Goal: Task Accomplishment & Management: Use online tool/utility

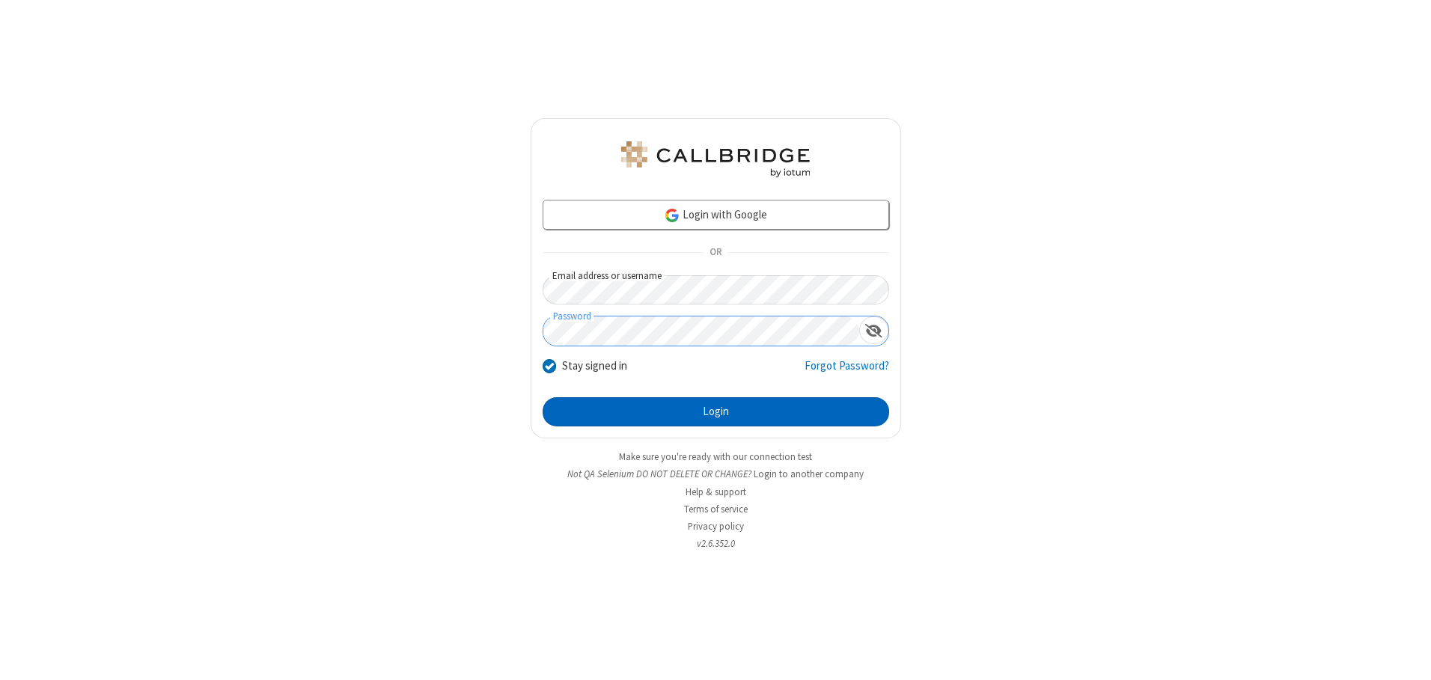
click at [715, 412] on button "Login" at bounding box center [716, 412] width 346 height 30
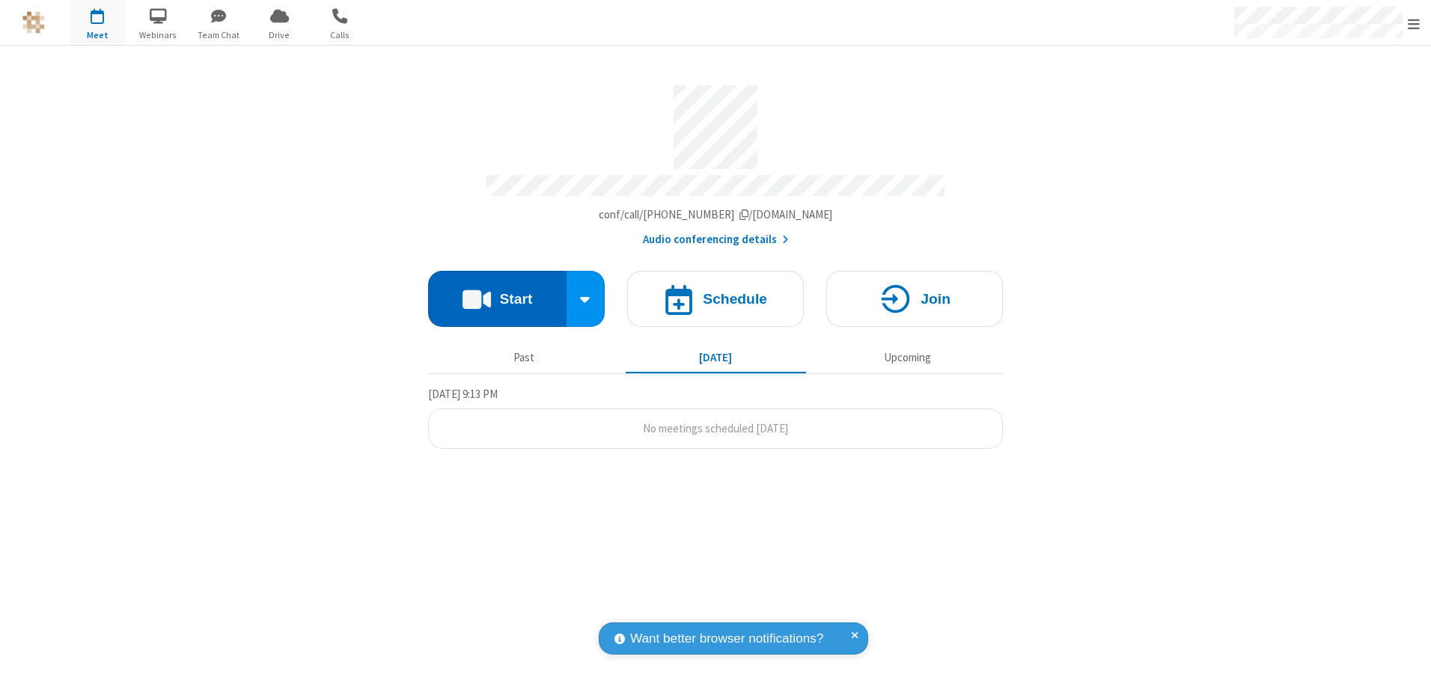
click at [497, 293] on button "Start" at bounding box center [497, 299] width 138 height 56
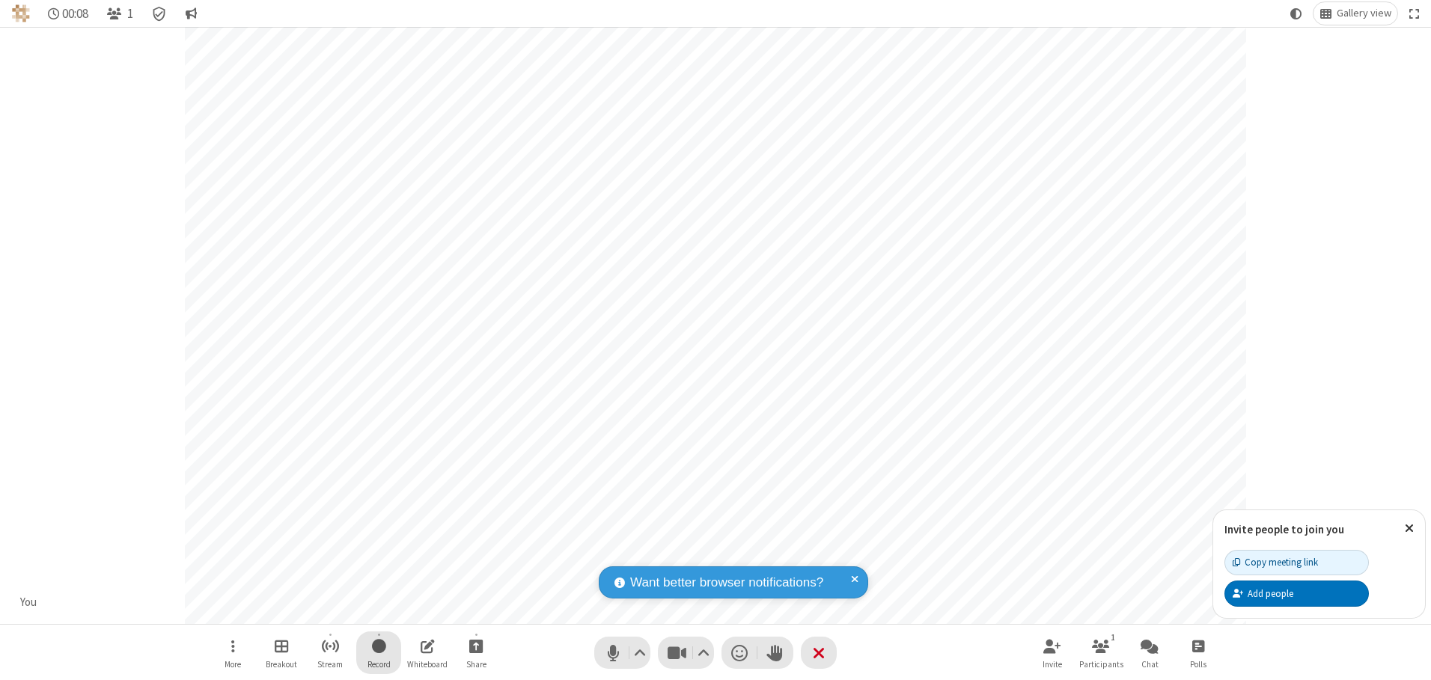
click at [379, 653] on span "Start recording" at bounding box center [379, 646] width 14 height 19
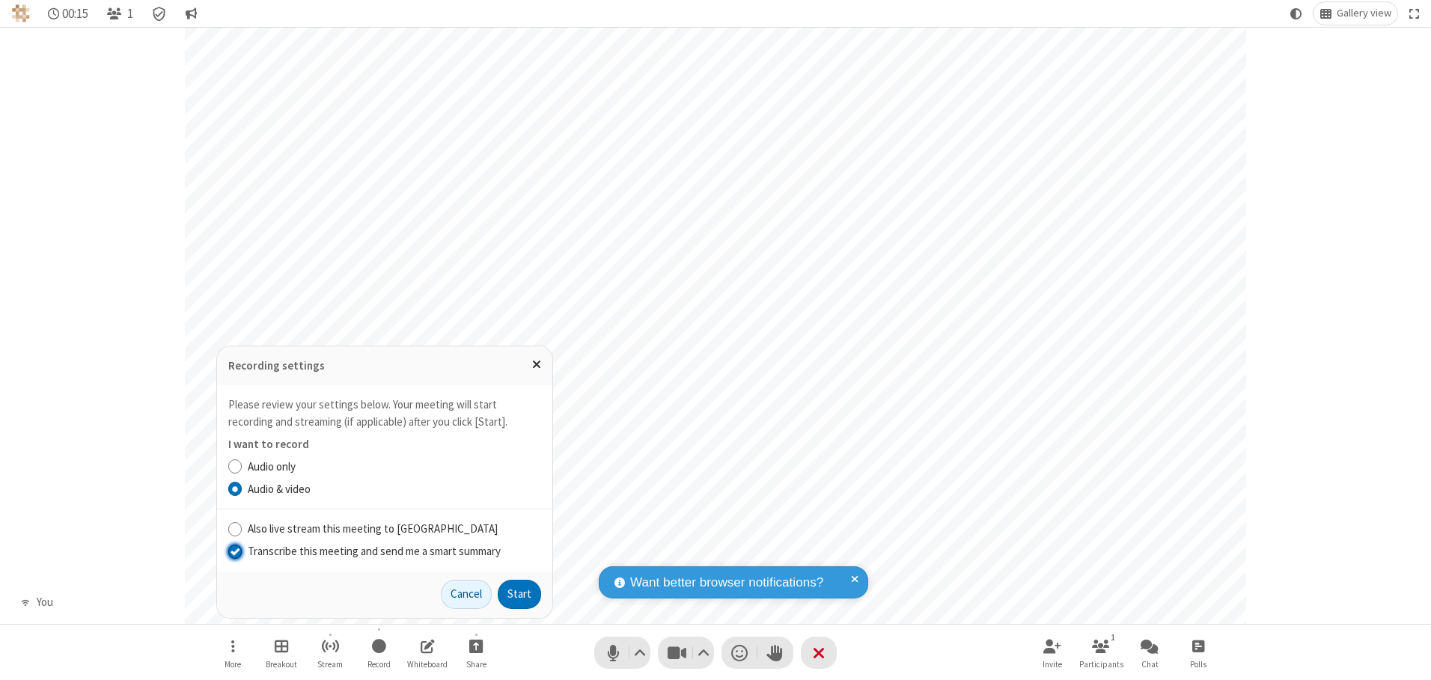
click at [234, 551] on input "Transcribe this meeting and send me a smart summary" at bounding box center [235, 551] width 14 height 16
click at [519, 594] on button "Start" at bounding box center [519, 595] width 43 height 30
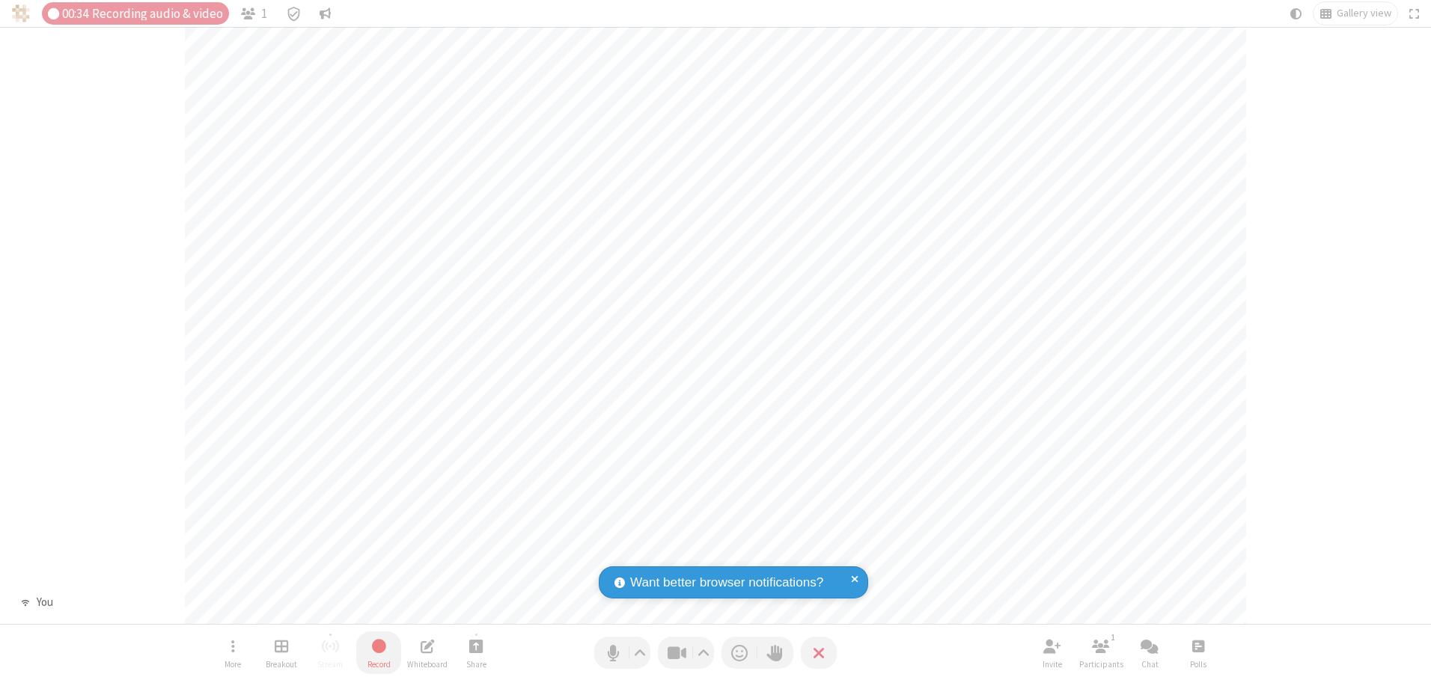
click at [379, 653] on span "Stop recording" at bounding box center [378, 646] width 17 height 19
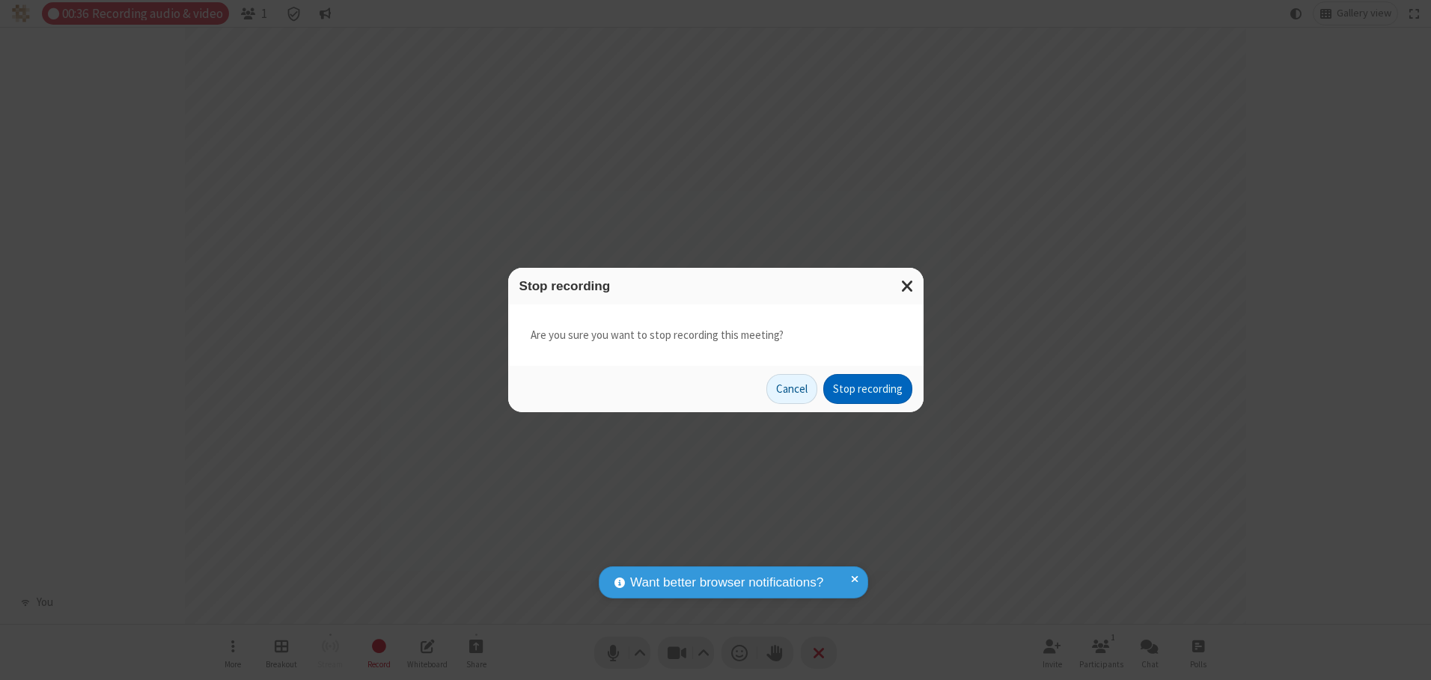
click at [867, 389] on button "Stop recording" at bounding box center [867, 389] width 89 height 30
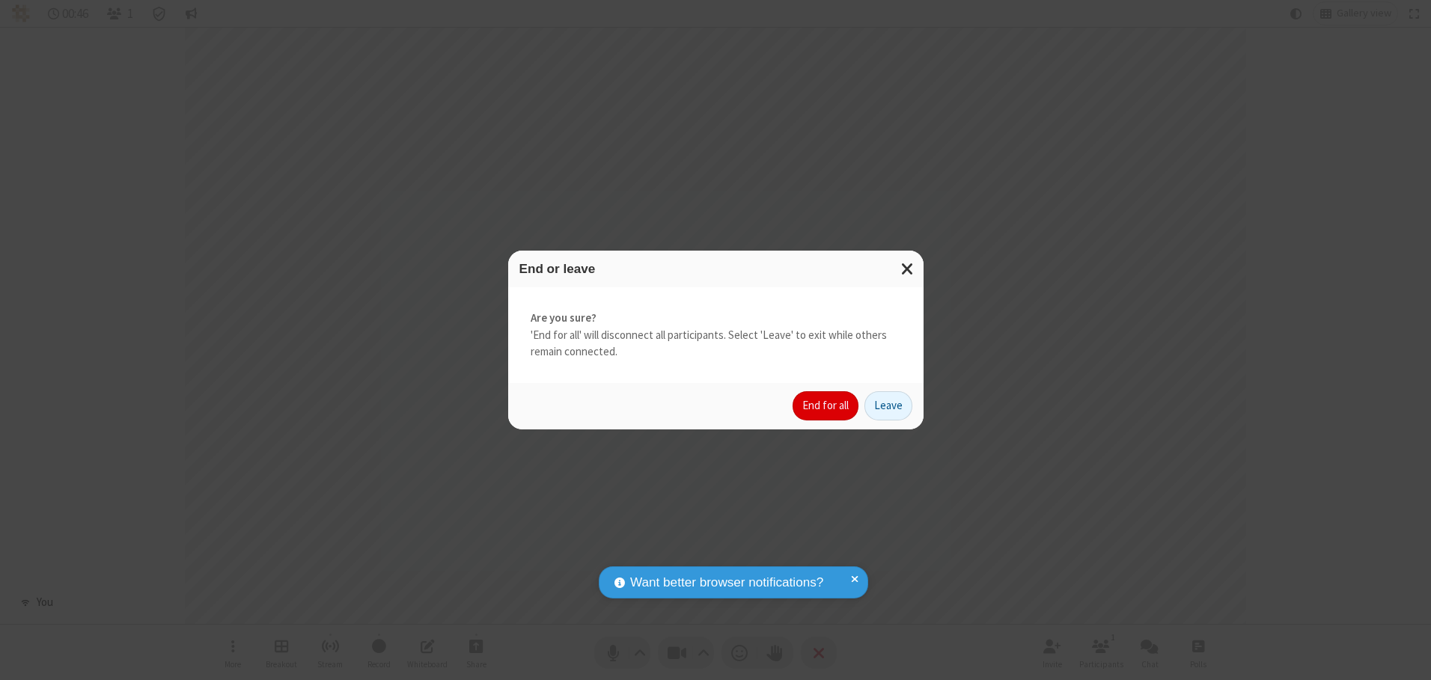
click at [826, 406] on button "End for all" at bounding box center [826, 406] width 66 height 30
